Goal: Task Accomplishment & Management: Manage account settings

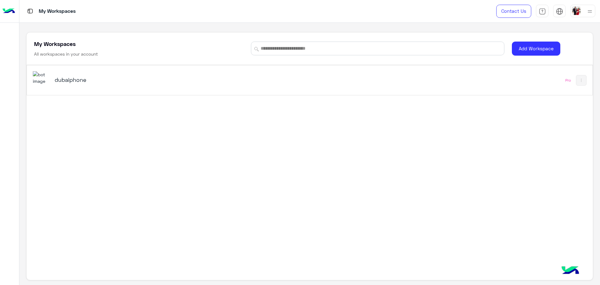
click at [92, 81] on h5 "dubaiphone" at bounding box center [154, 80] width 199 height 8
drag, startPoint x: 94, startPoint y: 81, endPoint x: 115, endPoint y: 68, distance: 25.2
click at [93, 81] on h5 "dubaiphone" at bounding box center [154, 80] width 199 height 8
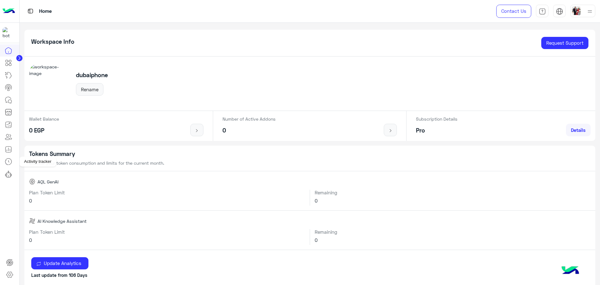
click at [10, 151] on icon at bounding box center [9, 150] width 8 height 8
click at [9, 277] on icon at bounding box center [10, 275] width 8 height 8
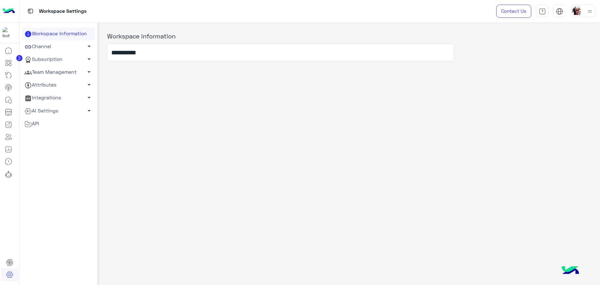
click at [81, 72] on link "Team Management arrow_drop_down" at bounding box center [58, 72] width 73 height 13
click at [58, 82] on link "Team Members" at bounding box center [58, 84] width 73 height 11
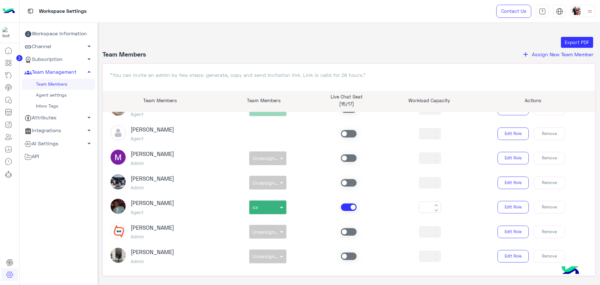
scroll to position [39, 0]
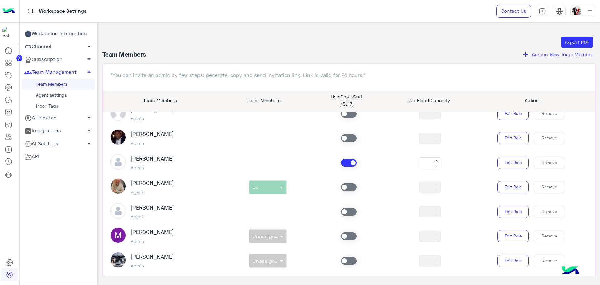
click at [351, 189] on span at bounding box center [349, 187] width 16 height 8
click at [271, 190] on div "non × cx" at bounding box center [268, 187] width 38 height 14
click at [273, 190] on div "non × cx" at bounding box center [263, 187] width 29 height 6
click at [313, 189] on div at bounding box center [348, 187] width 81 height 8
type input "*"
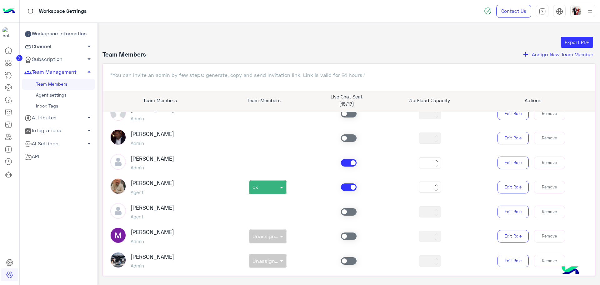
type input "**"
type input "*"
type input "**"
type input "*"
type input "**"
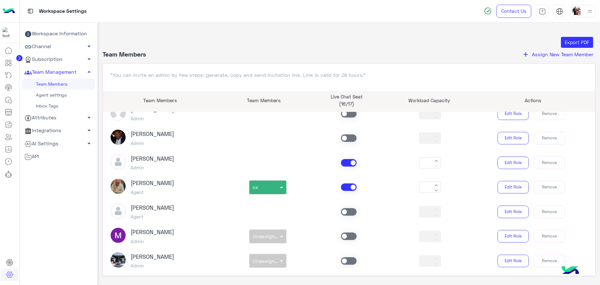
type input "*"
